Goal: Transaction & Acquisition: Book appointment/travel/reservation

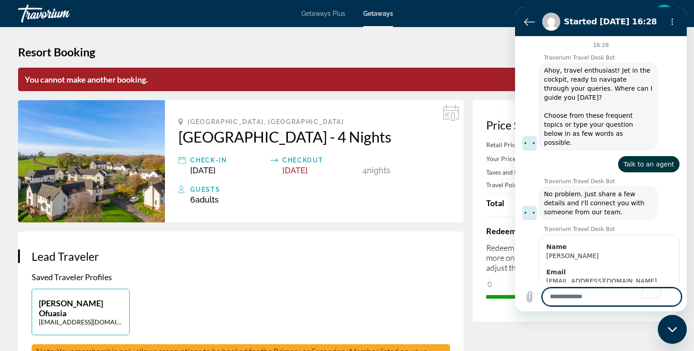
scroll to position [407, 0]
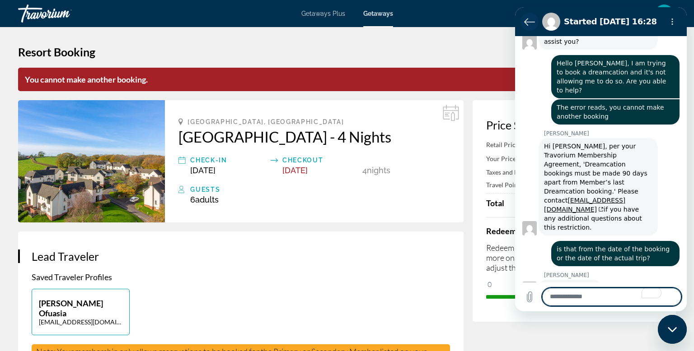
click at [526, 21] on icon "Back to the conversation list" at bounding box center [529, 21] width 11 height 11
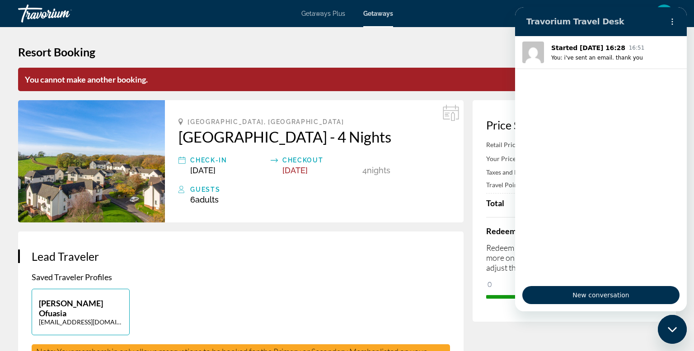
click at [477, 47] on h1 "Resort Booking" at bounding box center [347, 52] width 658 height 14
click at [678, 18] on button "Options menu" at bounding box center [672, 22] width 18 height 18
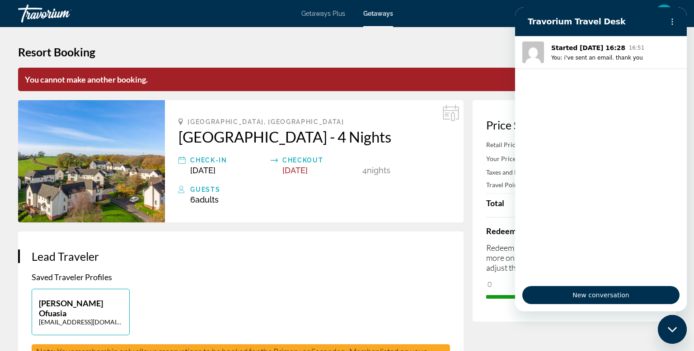
click at [670, 336] on div "Close messaging window" at bounding box center [672, 329] width 27 height 27
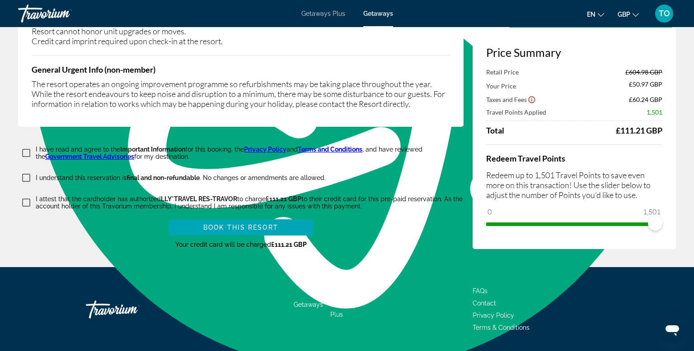
scroll to position [1735, 0]
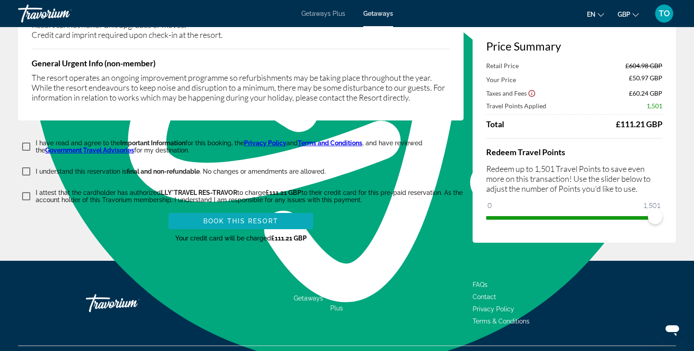
click at [255, 218] on span "Book this Resort" at bounding box center [240, 221] width 75 height 7
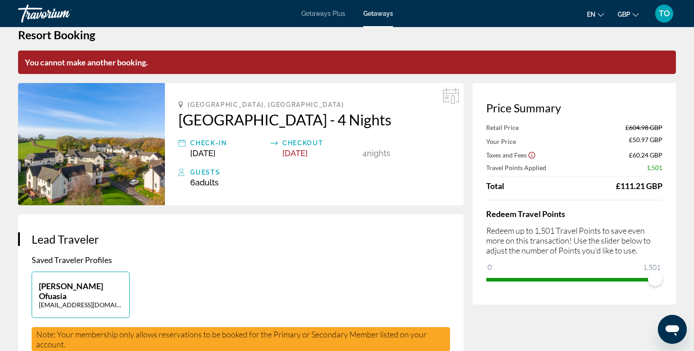
scroll to position [0, 0]
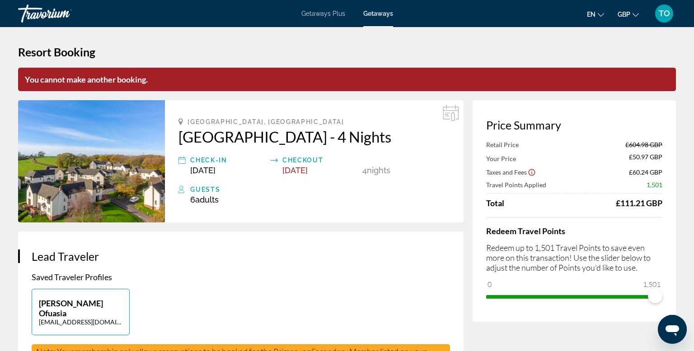
click at [664, 6] on div "TO" at bounding box center [664, 14] width 18 height 18
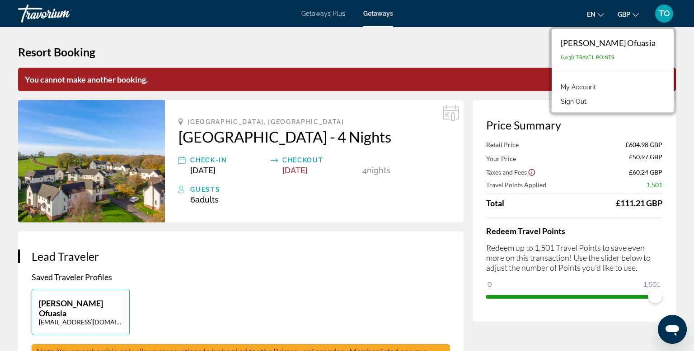
click at [591, 98] on button "Sign Out" at bounding box center [573, 102] width 35 height 12
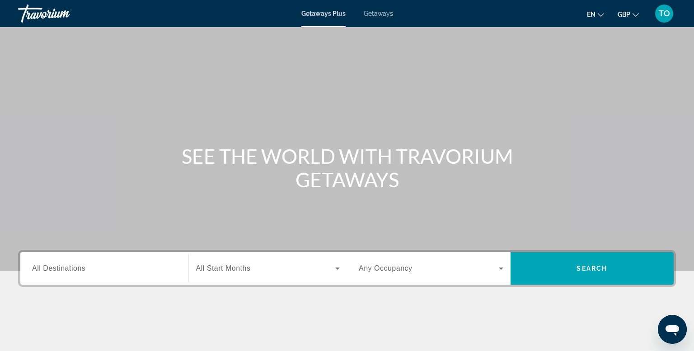
click at [379, 18] on div "Getaways Plus Getaways en English Español Français Italiano Português русский G…" at bounding box center [347, 13] width 694 height 23
click at [379, 14] on span "Getaways" at bounding box center [378, 13] width 29 height 7
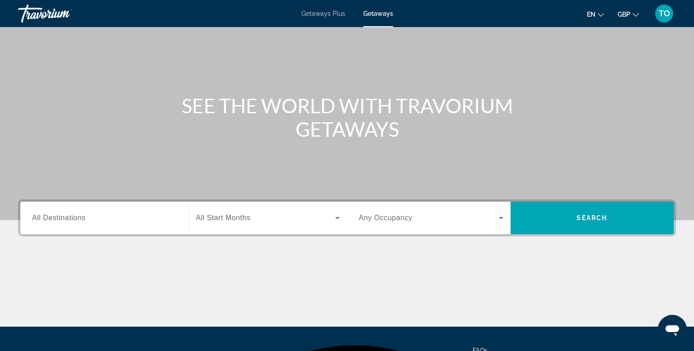
scroll to position [137, 0]
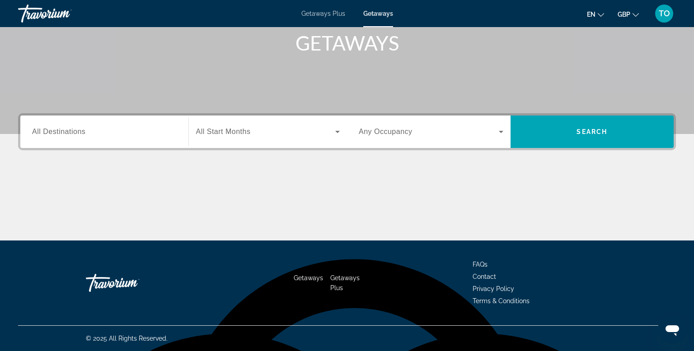
click at [57, 132] on span "All Destinations" at bounding box center [58, 132] width 53 height 8
click at [57, 132] on input "Destination All Destinations" at bounding box center [104, 132] width 145 height 11
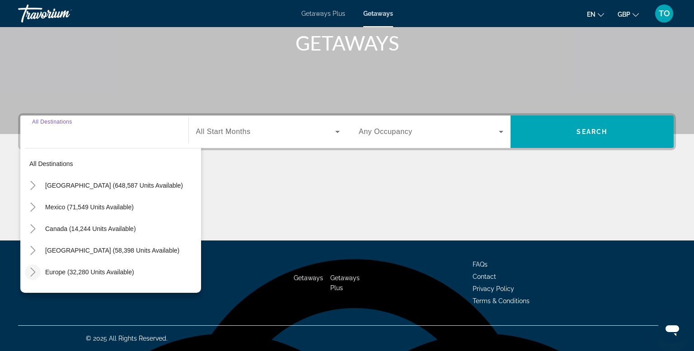
click at [31, 271] on icon "Toggle Europe (32,280 units available)" at bounding box center [32, 272] width 9 height 9
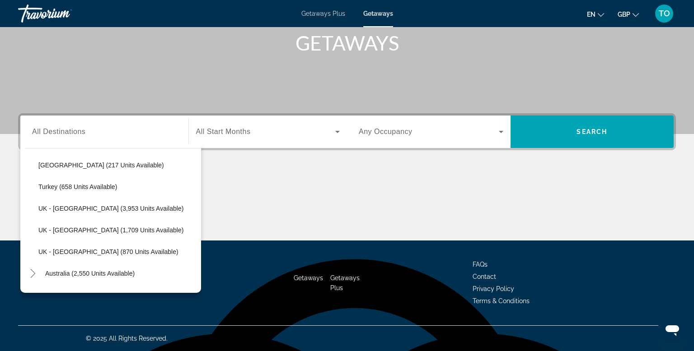
scroll to position [569, 0]
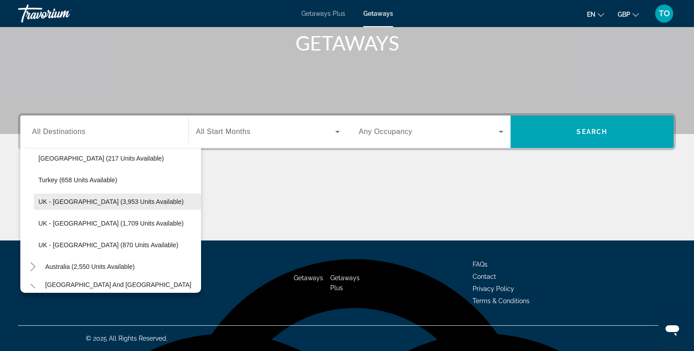
click at [135, 198] on span "UK - England (3,953 units available)" at bounding box center [110, 201] width 145 height 7
type input "**********"
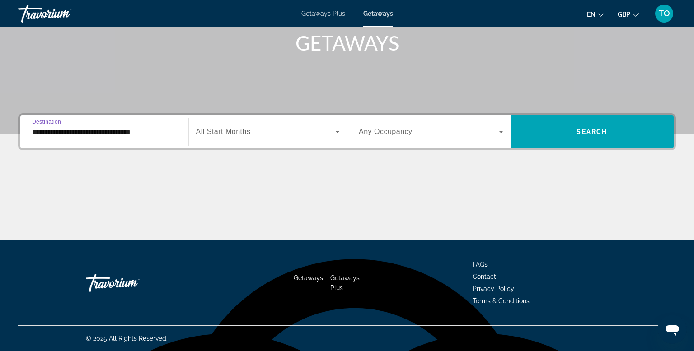
click at [380, 137] on div "Search widget" at bounding box center [431, 131] width 145 height 25
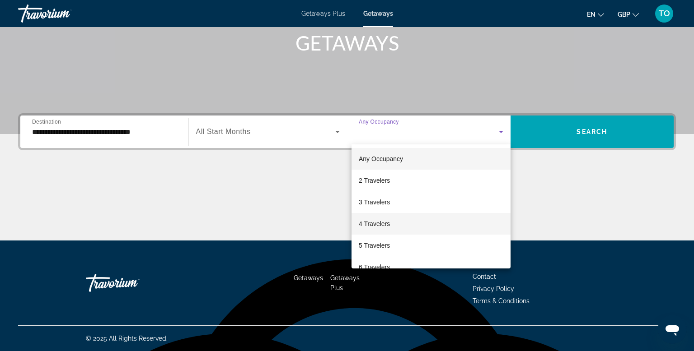
click at [377, 228] on span "4 Travelers" at bounding box center [374, 224] width 31 height 11
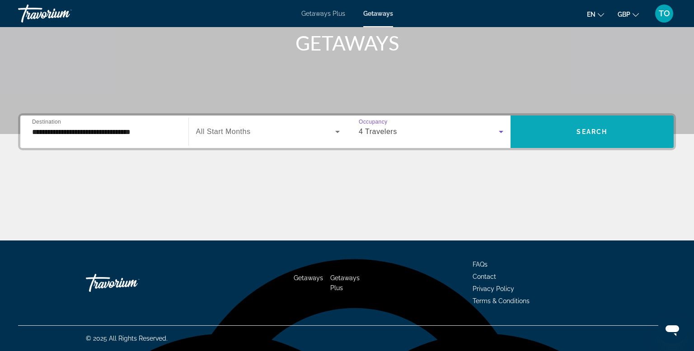
click at [587, 131] on span "Search" at bounding box center [591, 131] width 31 height 7
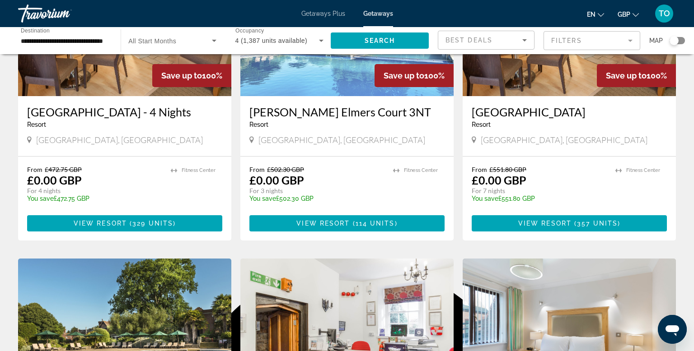
scroll to position [139, 0]
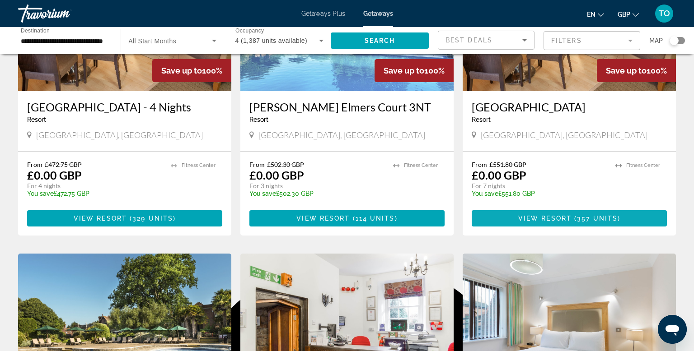
click at [598, 229] on span "Main content" at bounding box center [569, 219] width 195 height 22
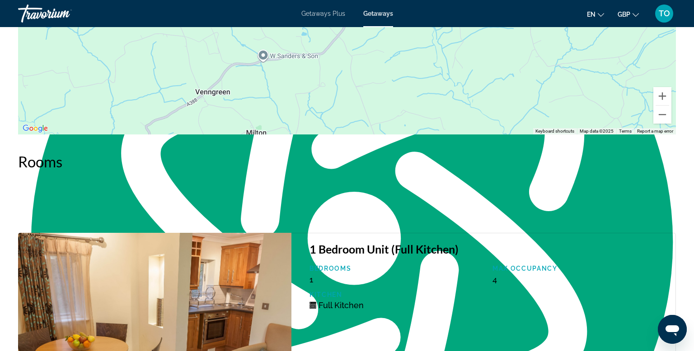
scroll to position [1539, 0]
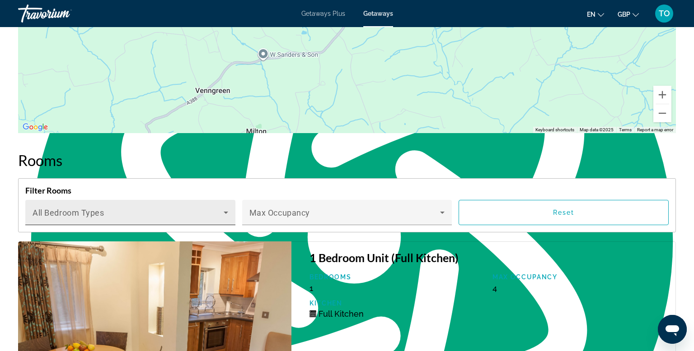
click at [194, 212] on span "Main content" at bounding box center [128, 216] width 191 height 11
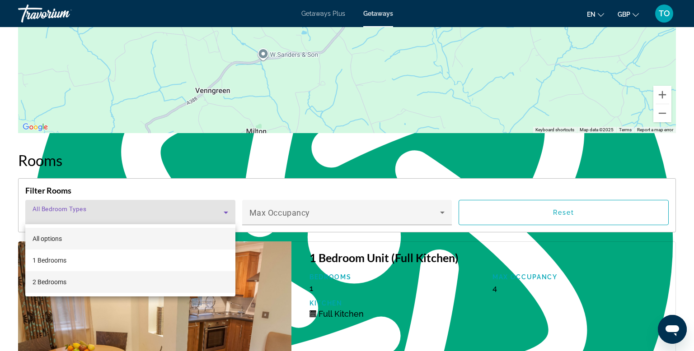
click at [101, 283] on mat-option "2 Bedrooms" at bounding box center [130, 282] width 210 height 22
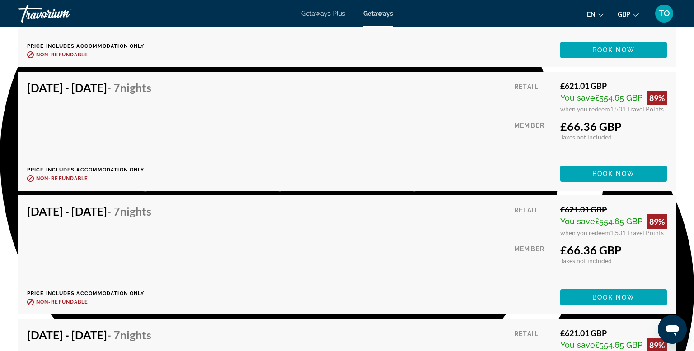
scroll to position [0, 0]
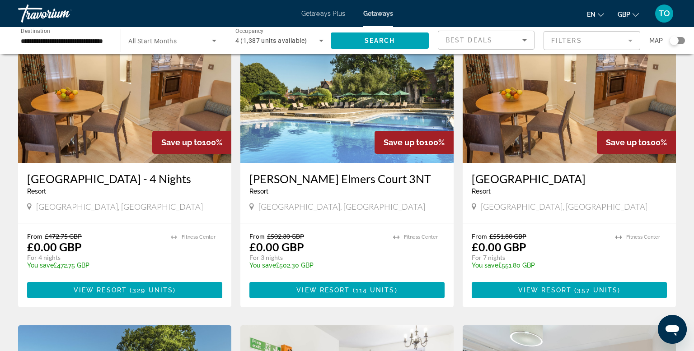
scroll to position [73, 0]
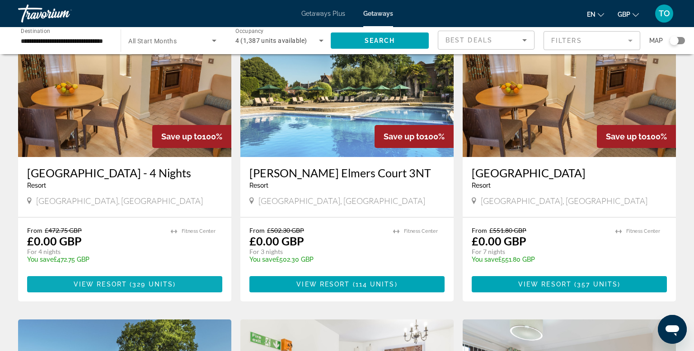
click at [107, 288] on span "View Resort" at bounding box center [100, 284] width 53 height 7
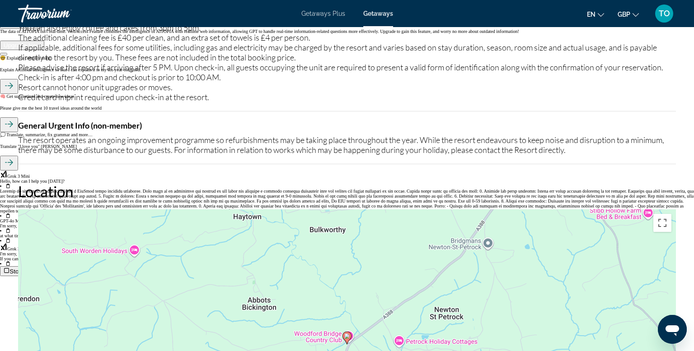
scroll to position [1512, 0]
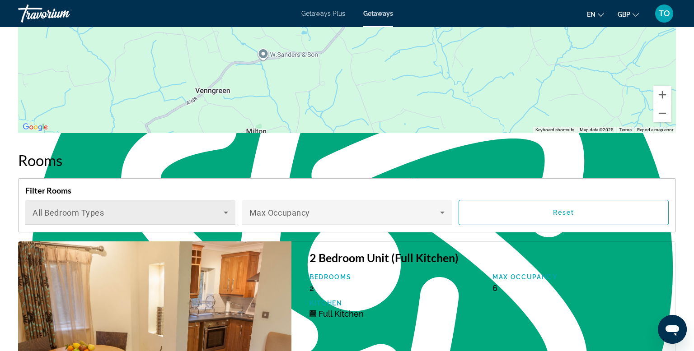
click at [214, 208] on div "Bedroom Types All Bedroom Types" at bounding box center [131, 212] width 196 height 25
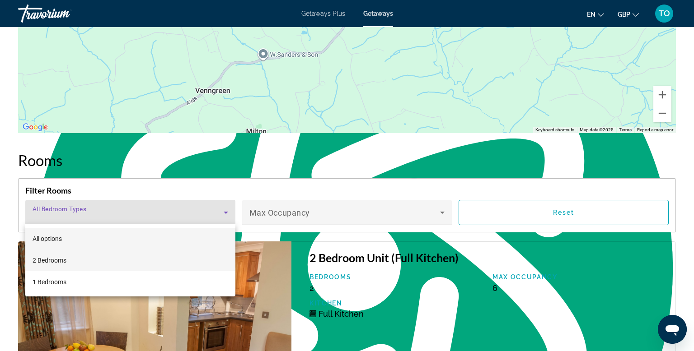
click at [112, 265] on mat-option "2 Bedrooms" at bounding box center [130, 261] width 210 height 22
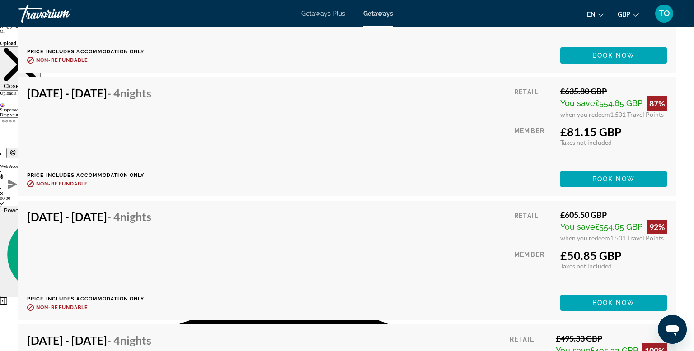
scroll to position [2277, 0]
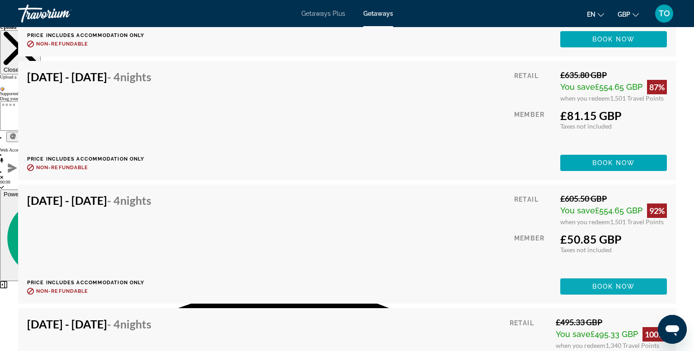
click at [573, 287] on span "Main content" at bounding box center [613, 287] width 107 height 22
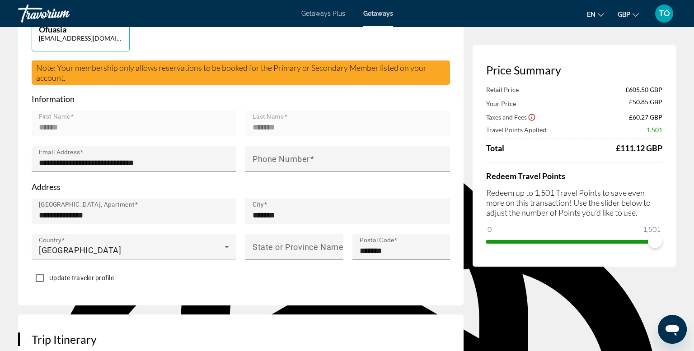
scroll to position [262, 0]
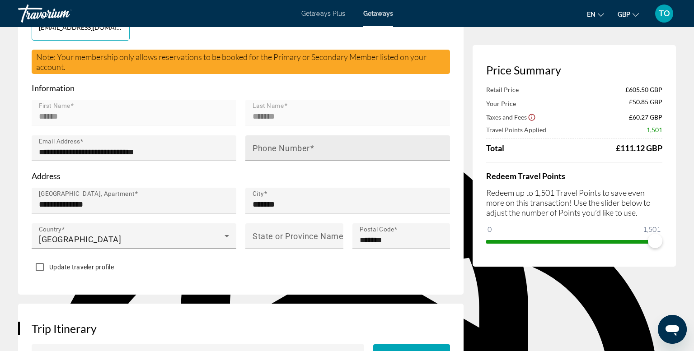
click at [282, 144] on mat-label "Phone Number" at bounding box center [280, 148] width 57 height 9
click at [282, 147] on input "Phone Number" at bounding box center [350, 152] width 196 height 11
click at [285, 147] on input "Phone Number" at bounding box center [350, 152] width 196 height 11
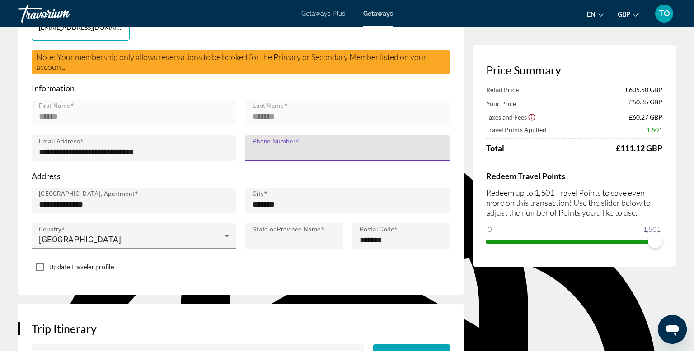
type input "**********"
type input "******"
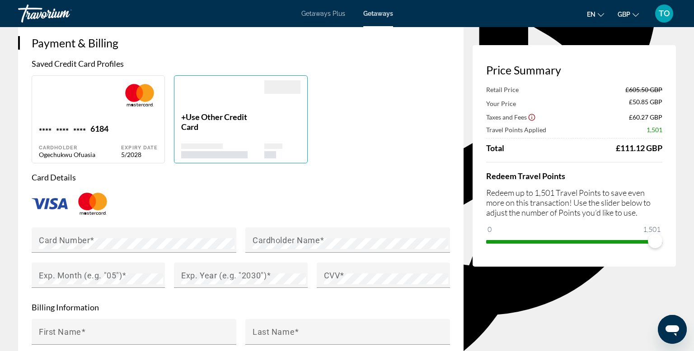
scroll to position [660, 0]
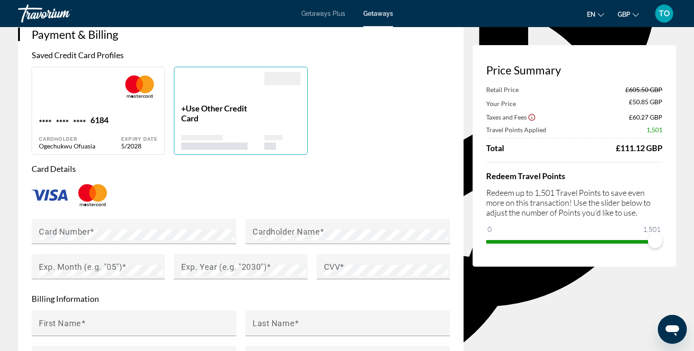
click at [103, 91] on div "Main content" at bounding box center [80, 93] width 82 height 43
type input "*********"
type input "*******"
type input "**********"
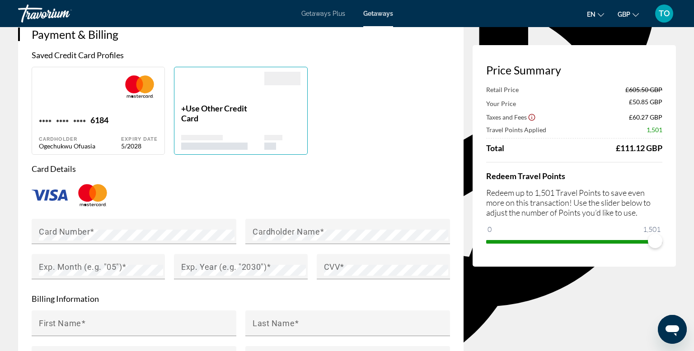
type input "*******"
type input "******"
type input "*******"
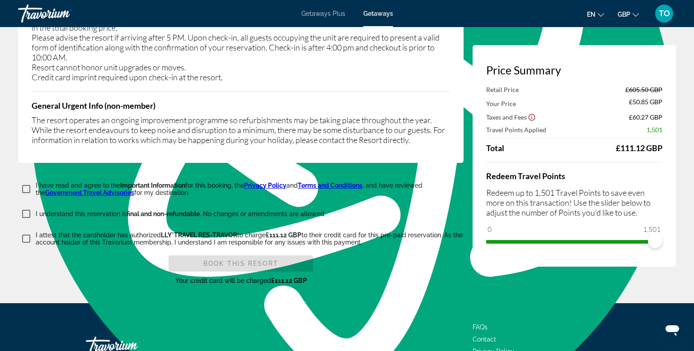
scroll to position [1686, 0]
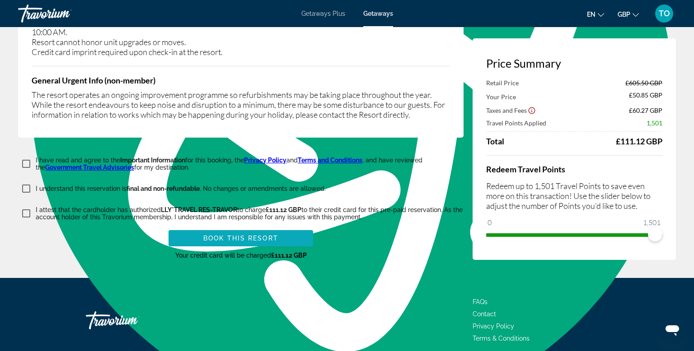
click at [215, 235] on span "Book this Resort" at bounding box center [240, 238] width 75 height 7
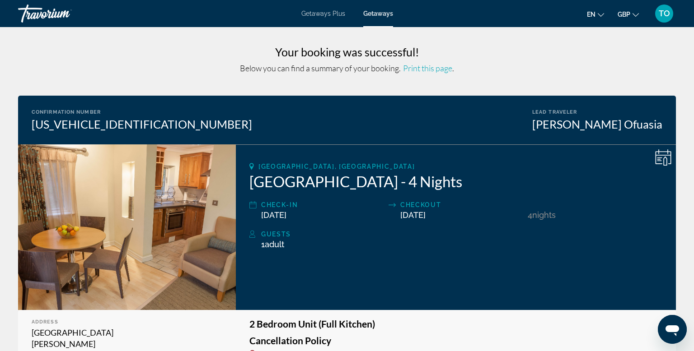
click at [52, 12] on div "Travorium" at bounding box center [63, 13] width 90 height 23
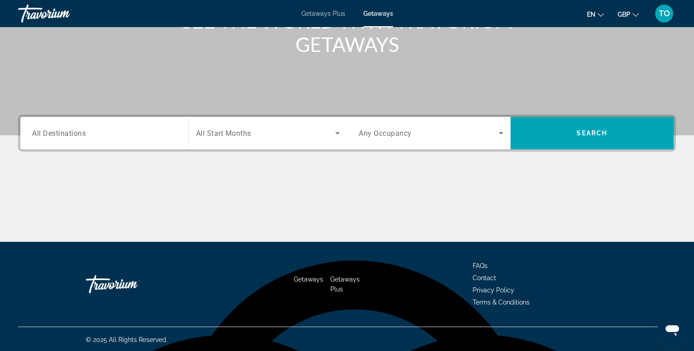
scroll to position [137, 0]
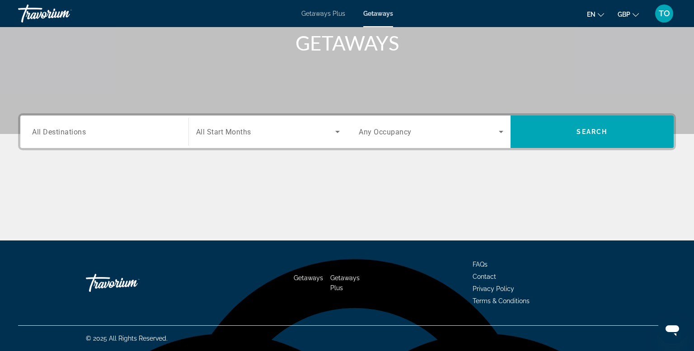
click at [69, 131] on span "All Destinations" at bounding box center [59, 131] width 54 height 9
click at [69, 131] on input "Destination All Destinations" at bounding box center [104, 132] width 145 height 11
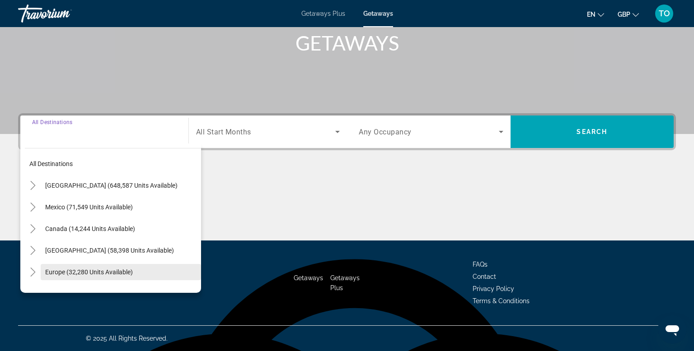
click at [85, 274] on span "Europe (32,280 units available)" at bounding box center [89, 272] width 88 height 7
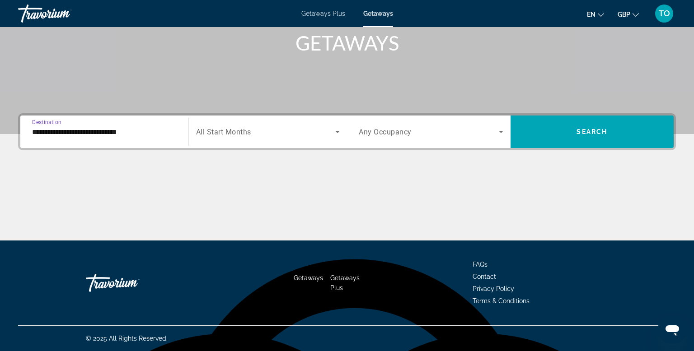
click at [67, 132] on input "**********" at bounding box center [104, 132] width 145 height 11
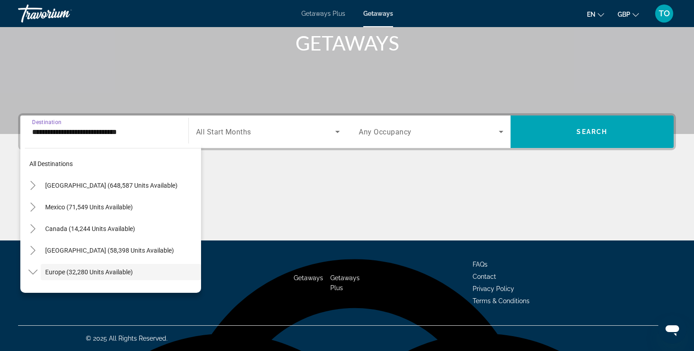
scroll to position [54, 0]
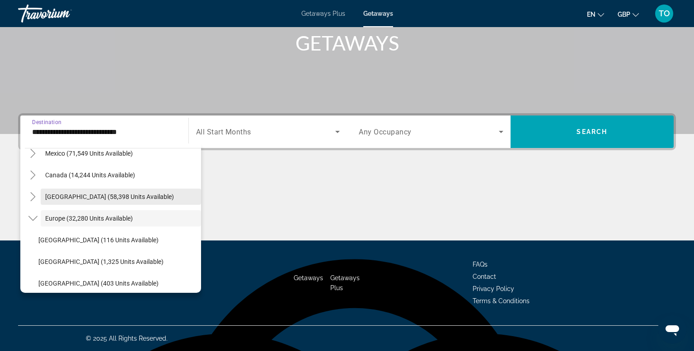
click at [79, 196] on span "Caribbean & Atlantic Islands (58,398 units available)" at bounding box center [109, 196] width 129 height 7
type input "**********"
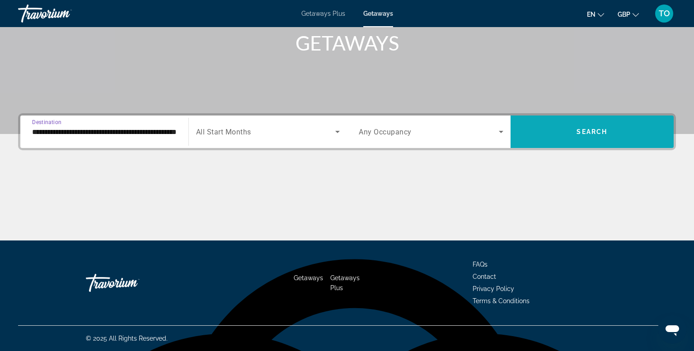
click at [556, 140] on span "Search widget" at bounding box center [592, 132] width 164 height 22
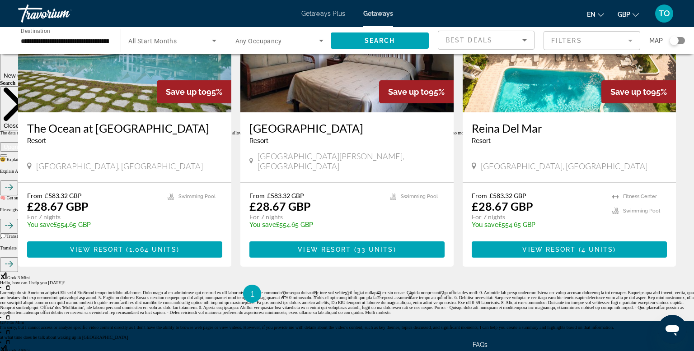
scroll to position [1098, 0]
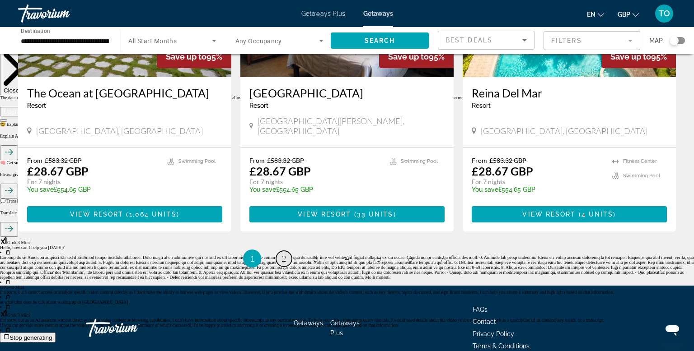
click at [284, 254] on span "2" at bounding box center [283, 259] width 5 height 10
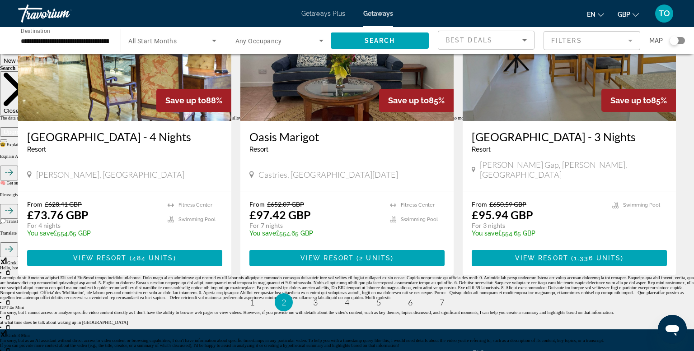
scroll to position [1164, 0]
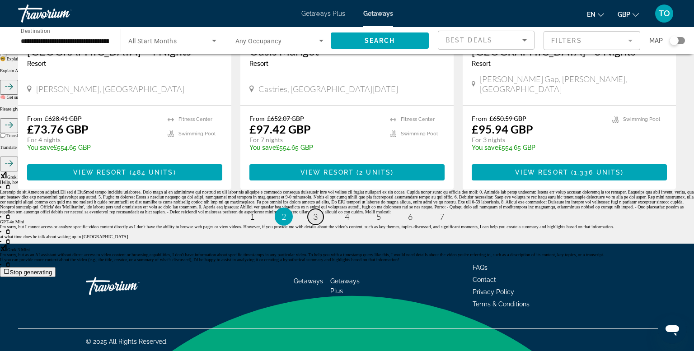
click at [316, 213] on span "3" at bounding box center [315, 217] width 5 height 10
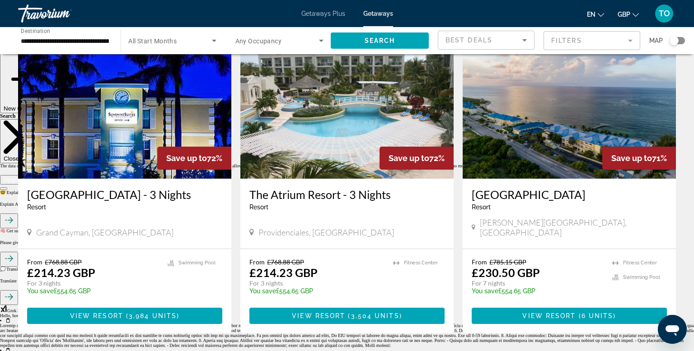
scroll to position [1071, 0]
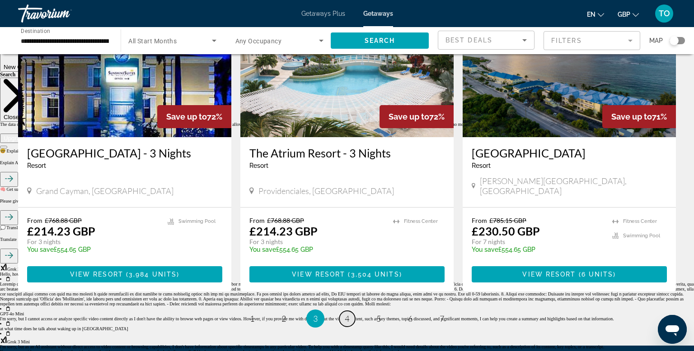
click at [350, 311] on link "page 4" at bounding box center [347, 319] width 16 height 16
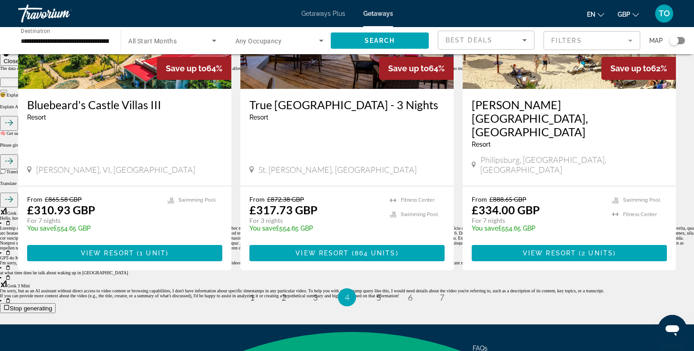
scroll to position [1146, 0]
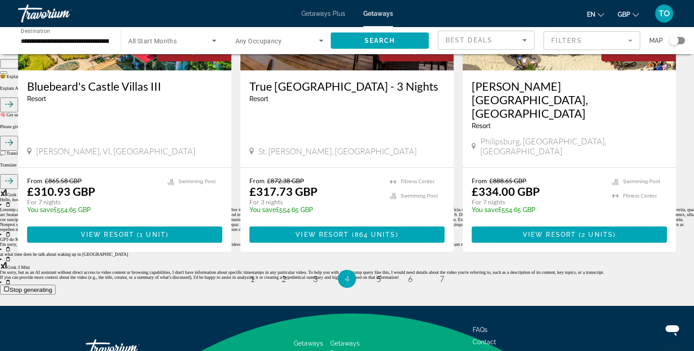
click at [383, 271] on link "page 5" at bounding box center [379, 279] width 16 height 16
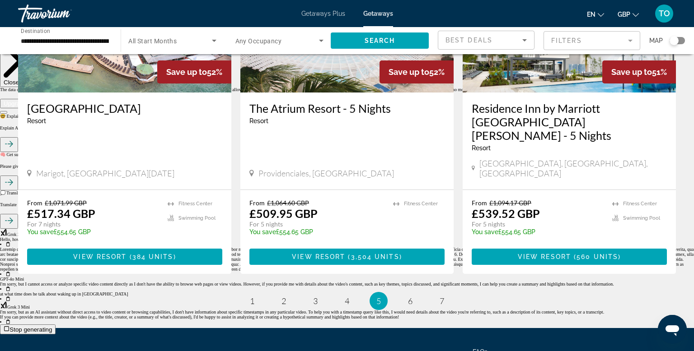
scroll to position [1150, 0]
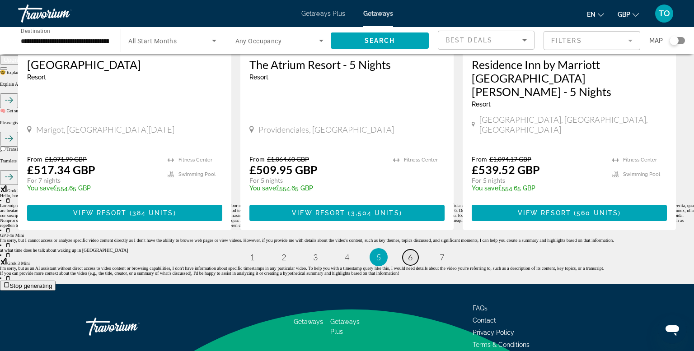
click at [409, 252] on span "6" at bounding box center [410, 257] width 5 height 10
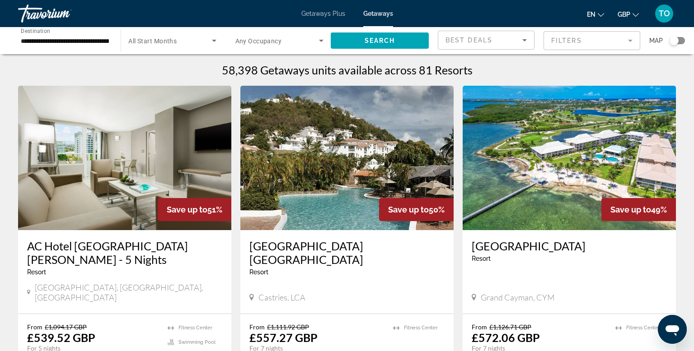
click at [331, 170] on img "Main content" at bounding box center [346, 158] width 213 height 145
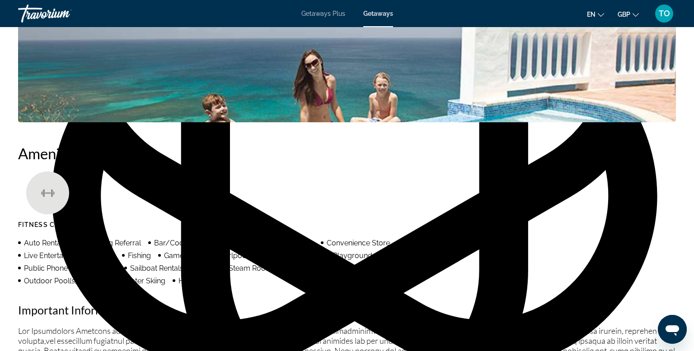
scroll to position [332, 0]
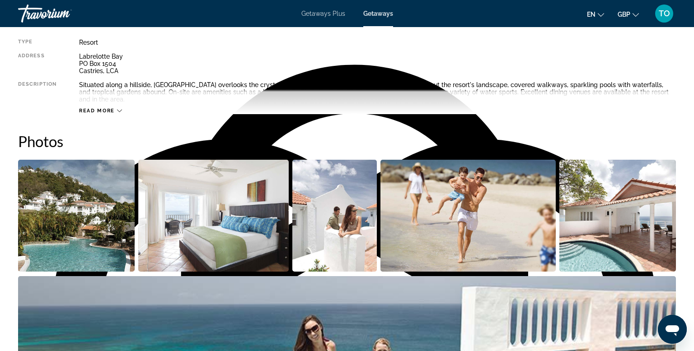
click at [86, 205] on img "Open full-screen image slider" at bounding box center [76, 216] width 117 height 112
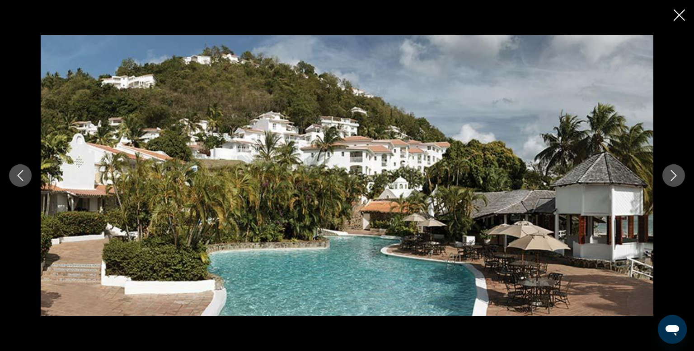
click at [678, 171] on icon "Next image" at bounding box center [673, 175] width 11 height 11
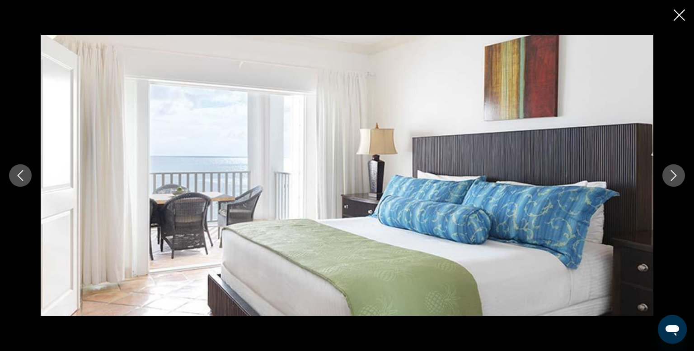
click at [678, 171] on icon "Next image" at bounding box center [673, 175] width 11 height 11
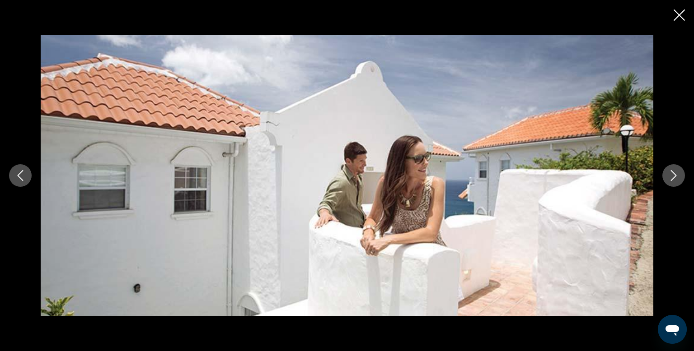
click at [678, 171] on icon "Next image" at bounding box center [673, 175] width 11 height 11
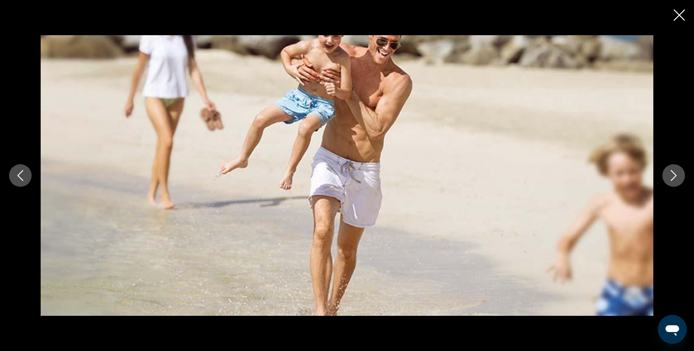
click at [678, 171] on icon "Next image" at bounding box center [673, 175] width 11 height 11
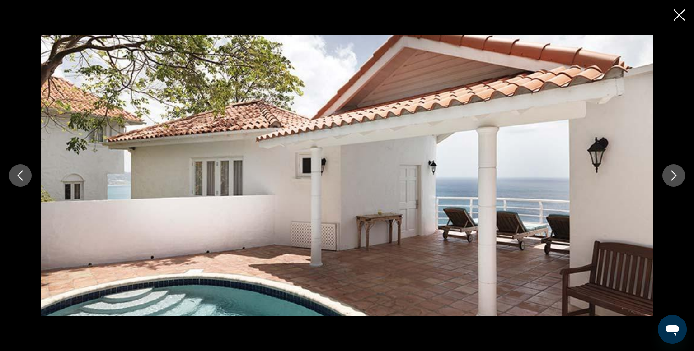
click at [678, 171] on icon "Next image" at bounding box center [673, 175] width 11 height 11
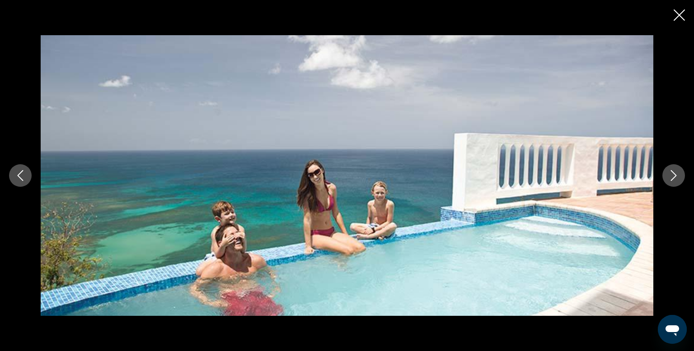
click at [678, 171] on icon "Next image" at bounding box center [673, 175] width 11 height 11
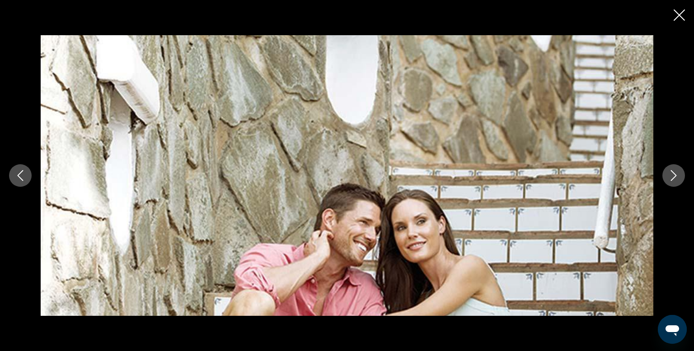
click at [678, 171] on icon "Next image" at bounding box center [673, 175] width 11 height 11
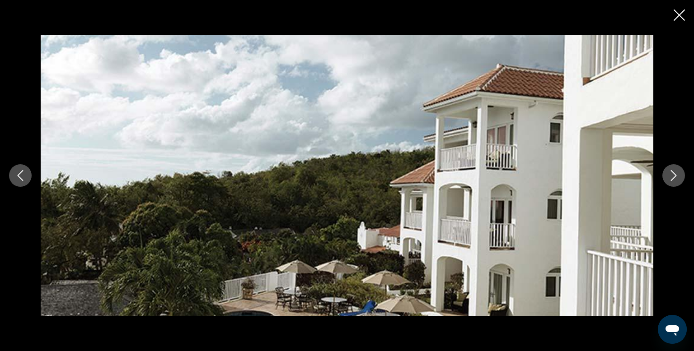
click at [678, 171] on icon "Next image" at bounding box center [673, 175] width 11 height 11
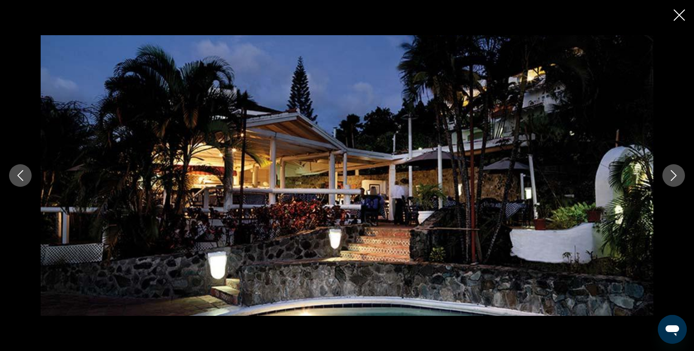
click at [678, 171] on icon "Next image" at bounding box center [673, 175] width 11 height 11
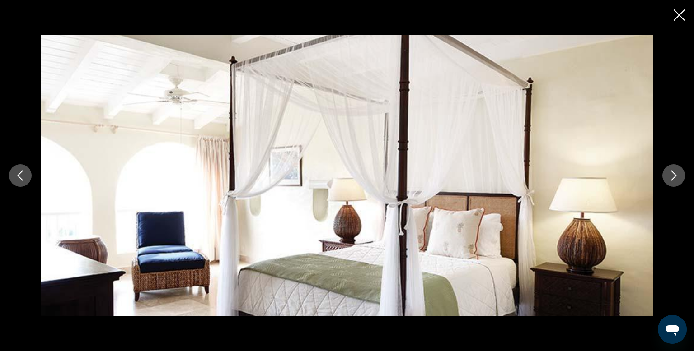
click at [678, 171] on icon "Next image" at bounding box center [673, 175] width 11 height 11
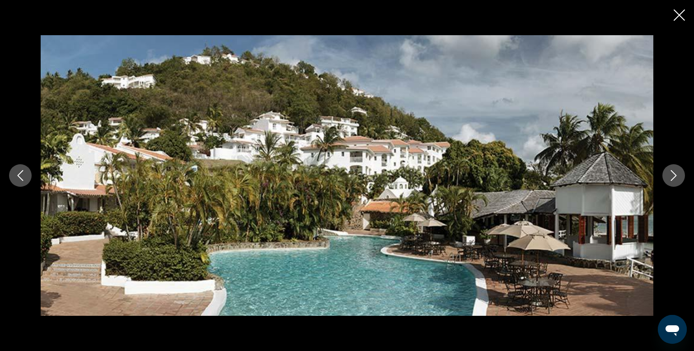
click at [678, 171] on icon "Next image" at bounding box center [673, 175] width 11 height 11
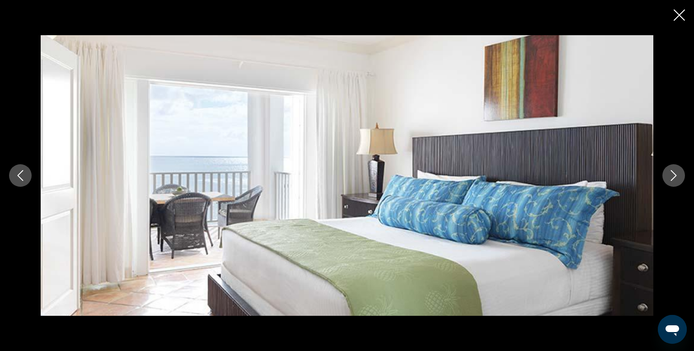
click at [678, 171] on icon "Next image" at bounding box center [673, 175] width 11 height 11
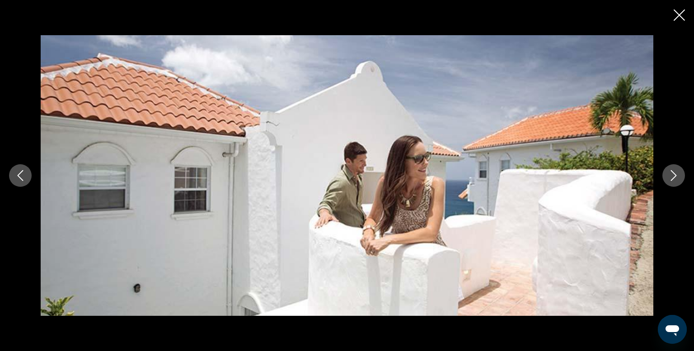
click at [678, 171] on icon "Next image" at bounding box center [673, 175] width 11 height 11
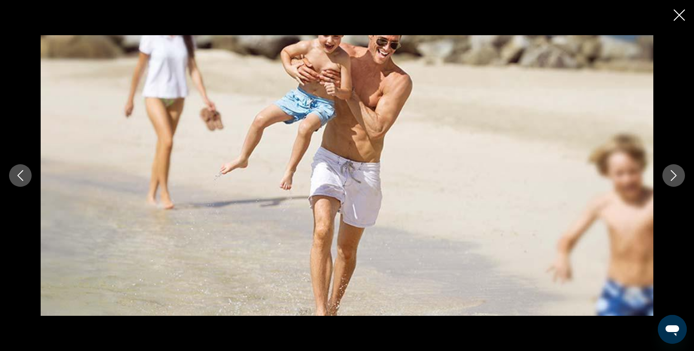
click at [678, 171] on icon "Next image" at bounding box center [673, 175] width 11 height 11
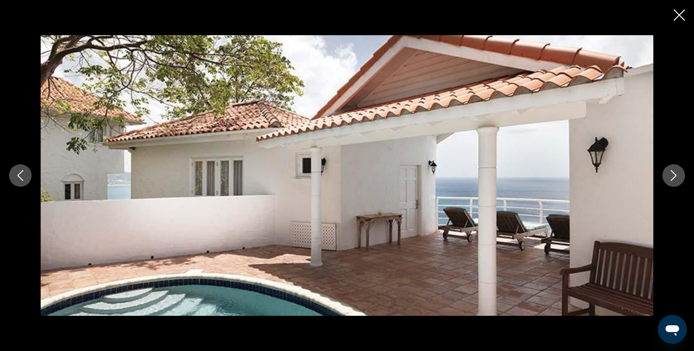
click at [678, 171] on icon "Next image" at bounding box center [673, 175] width 11 height 11
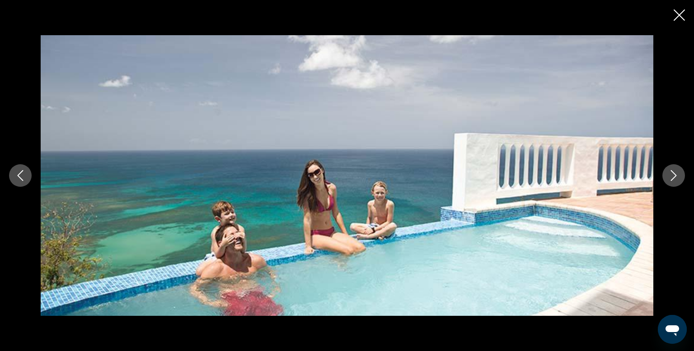
click at [678, 171] on icon "Next image" at bounding box center [673, 175] width 11 height 11
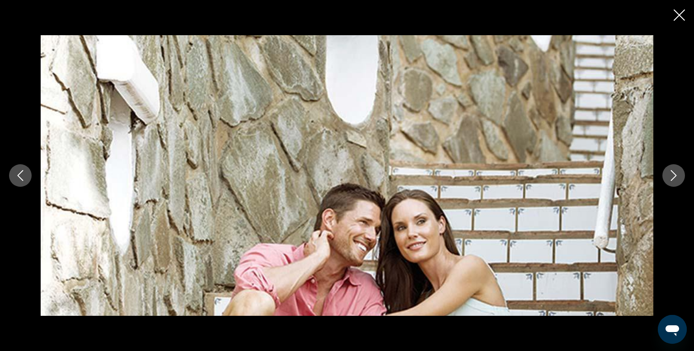
click at [678, 171] on icon "Next image" at bounding box center [673, 175] width 11 height 11
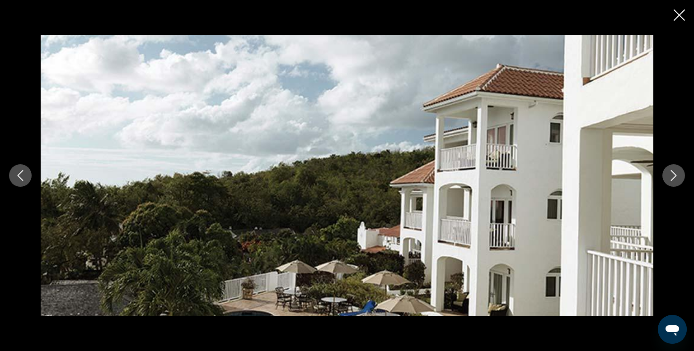
click at [678, 171] on icon "Next image" at bounding box center [673, 175] width 11 height 11
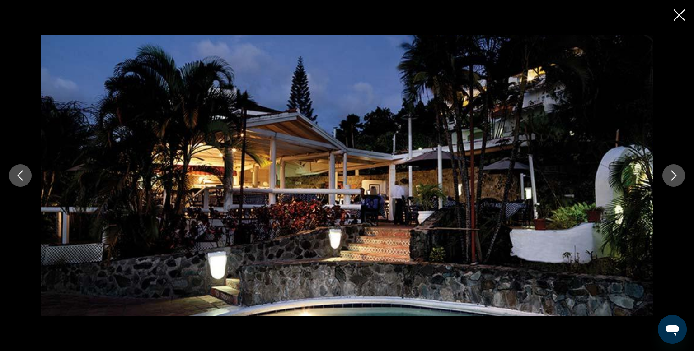
click at [678, 171] on icon "Next image" at bounding box center [673, 175] width 11 height 11
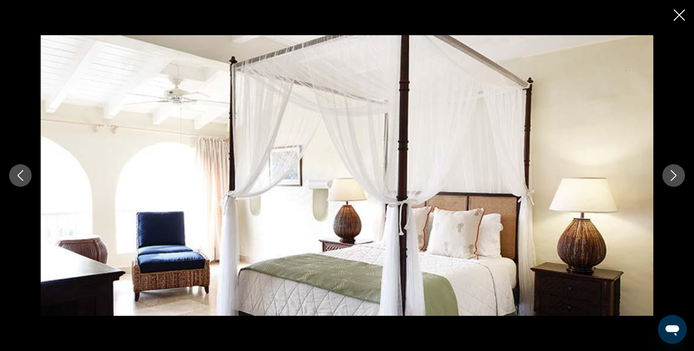
click at [678, 171] on icon "Next image" at bounding box center [673, 175] width 11 height 11
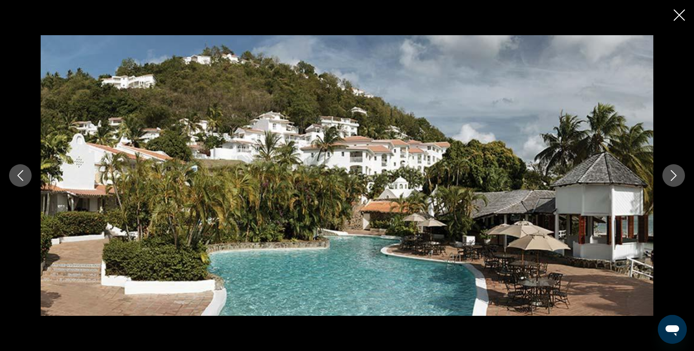
click at [679, 17] on icon "Close slideshow" at bounding box center [678, 14] width 11 height 11
